Goal: Complete application form: Complete application form

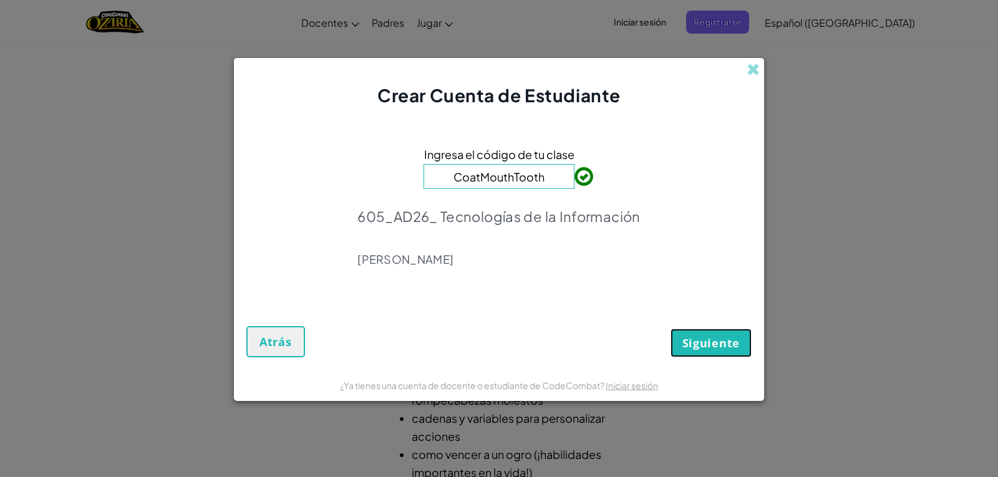
click at [678, 351] on button "Siguiente" at bounding box center [710, 343] width 81 height 29
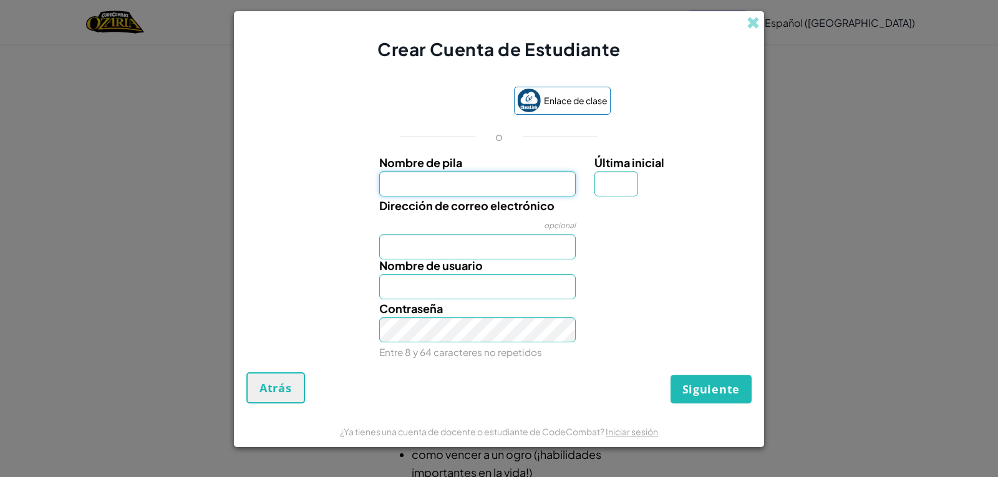
click at [464, 188] on input "Nombre de pila" at bounding box center [477, 183] width 197 height 25
type input "[PERSON_NAME]"
click at [626, 184] on input "Última inicial" at bounding box center [616, 183] width 44 height 25
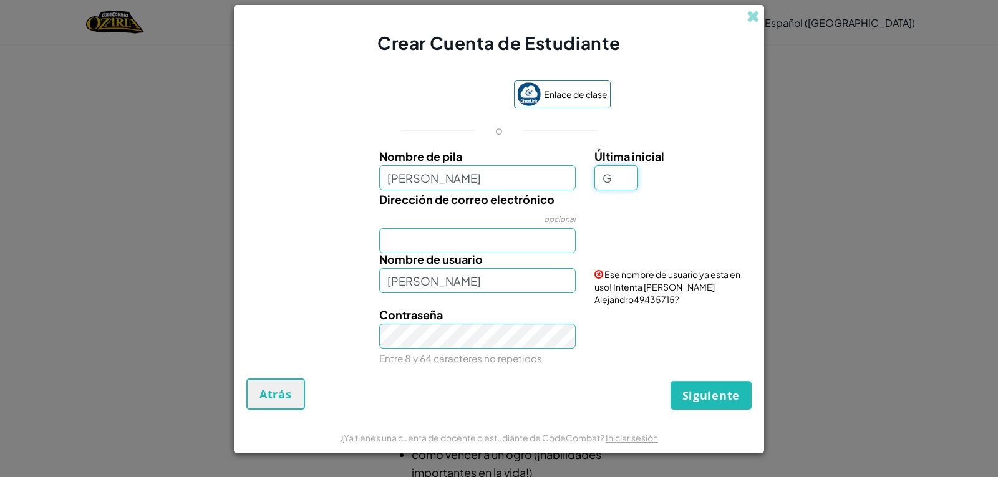
type input "G"
type input "[PERSON_NAME]"
click at [498, 175] on div "Nombre de pila [PERSON_NAME]" at bounding box center [477, 168] width 197 height 43
type input "[PERSON_NAME]"
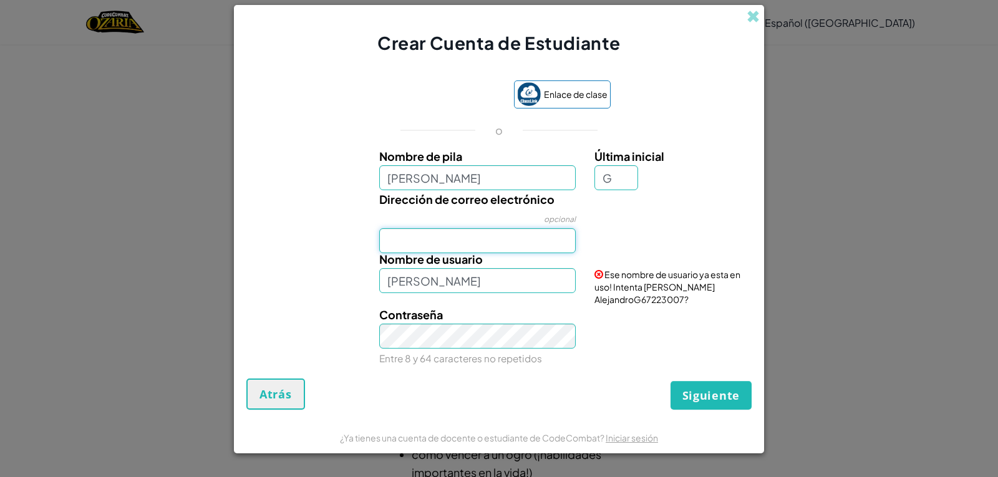
click at [520, 244] on input "Dirección de correo electrónico" at bounding box center [477, 240] width 197 height 25
click at [425, 241] on input "[EMAIL_ADDRESS][DOMAIN_NAME]" at bounding box center [477, 240] width 197 height 25
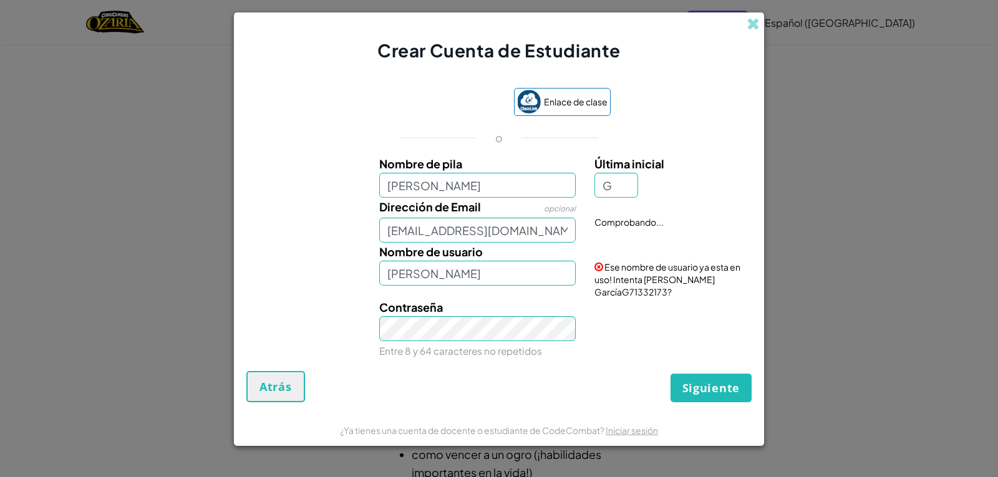
click at [665, 222] on div "Dirección de Email opcional [EMAIL_ADDRESS][DOMAIN_NAME] Comprobando..." at bounding box center [499, 220] width 518 height 45
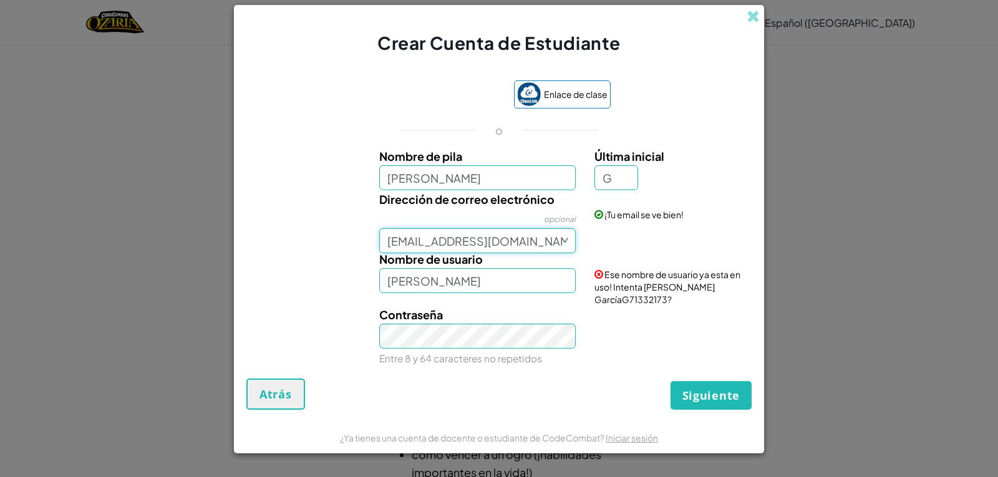
click at [562, 244] on input "[EMAIL_ADDRESS][DOMAIN_NAME]" at bounding box center [477, 240] width 197 height 25
type input "j"
type input "[EMAIL_ADDRESS][DOMAIN_NAME]"
click at [548, 284] on input "[PERSON_NAME]" at bounding box center [477, 280] width 197 height 25
click at [560, 286] on input "[PERSON_NAME]" at bounding box center [477, 280] width 197 height 25
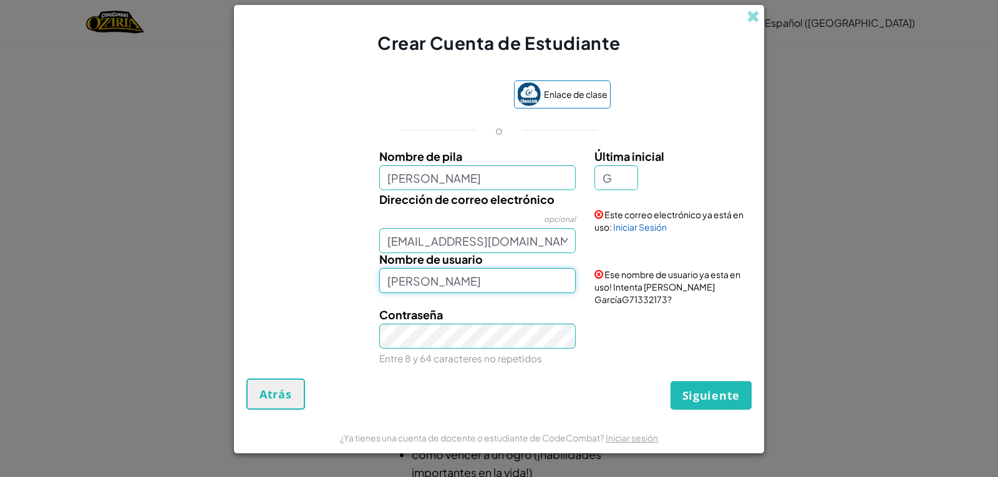
type input "[PERSON_NAME]"
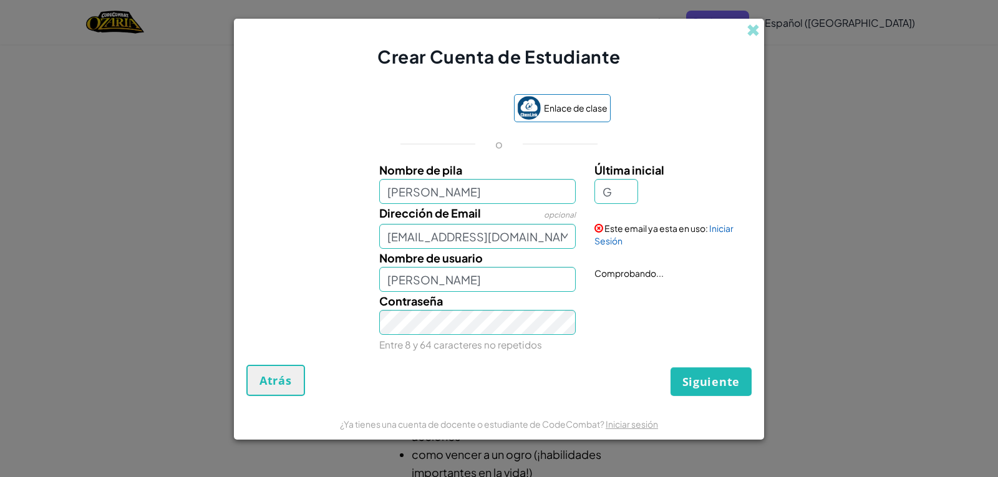
click at [599, 386] on div "Siguiente Atrás" at bounding box center [498, 380] width 505 height 31
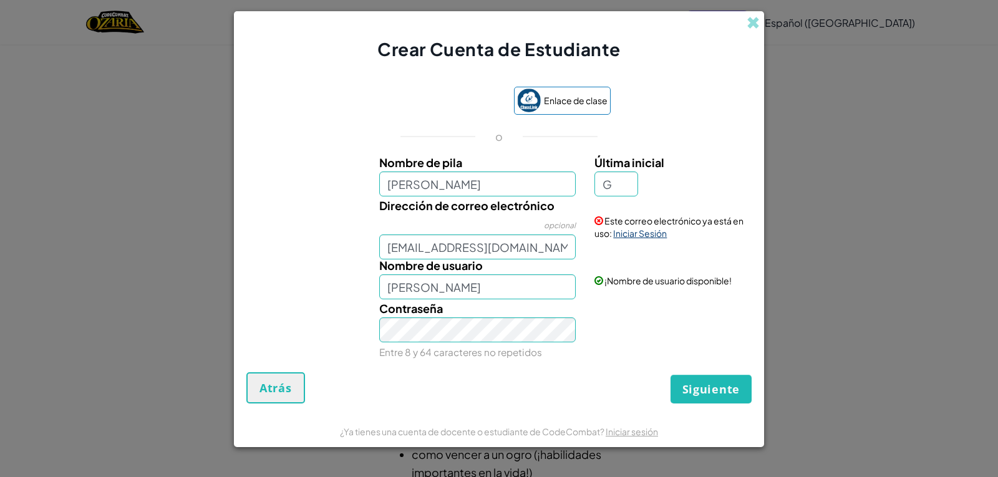
click at [617, 236] on font "Iniciar Sesión" at bounding box center [640, 233] width 54 height 11
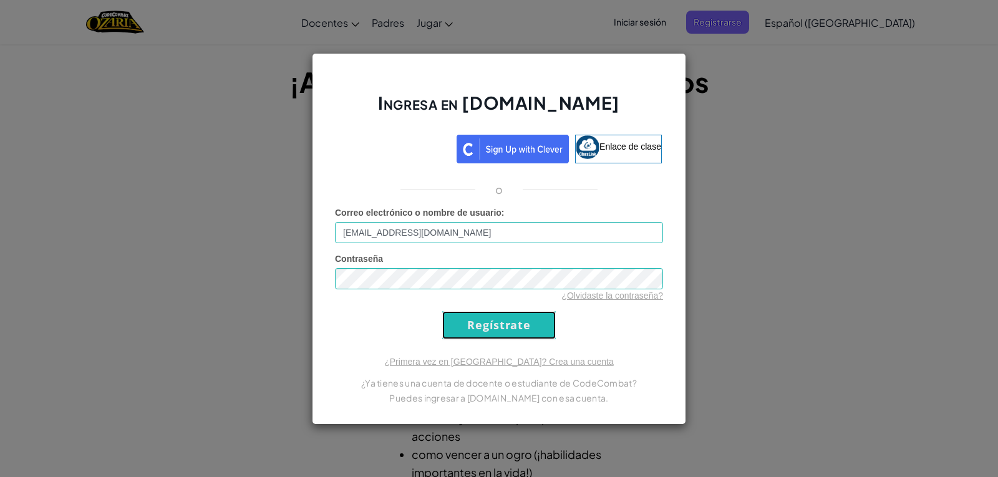
click at [489, 314] on input "Regístrate" at bounding box center [498, 325] width 113 height 28
